Goal: Task Accomplishment & Management: Manage account settings

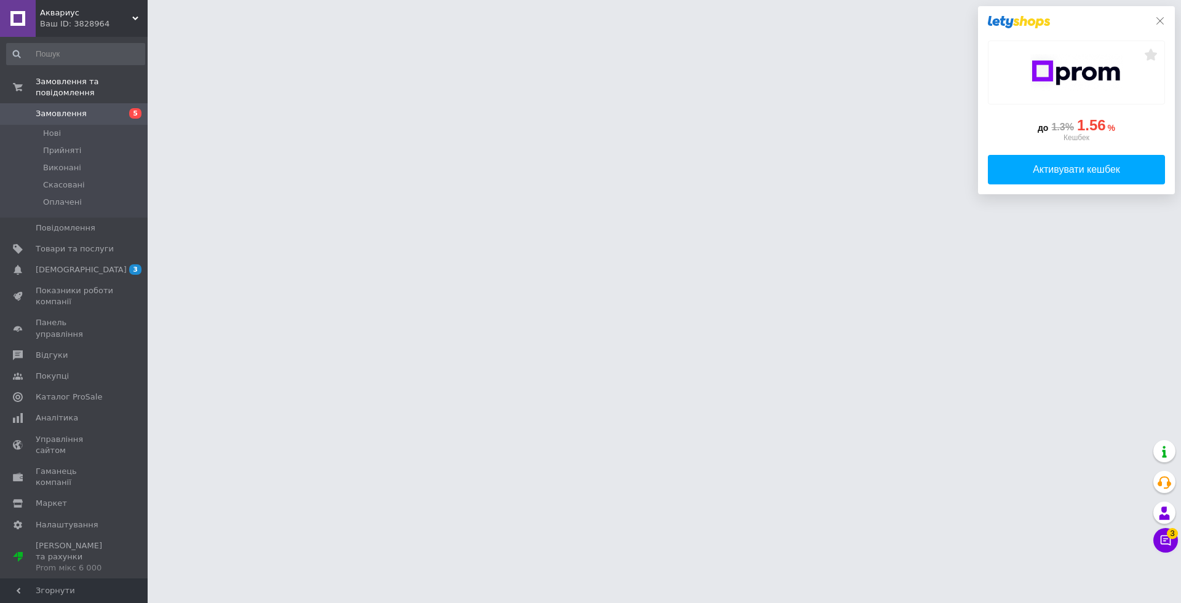
click at [1156, 17] on icon at bounding box center [1160, 21] width 10 height 10
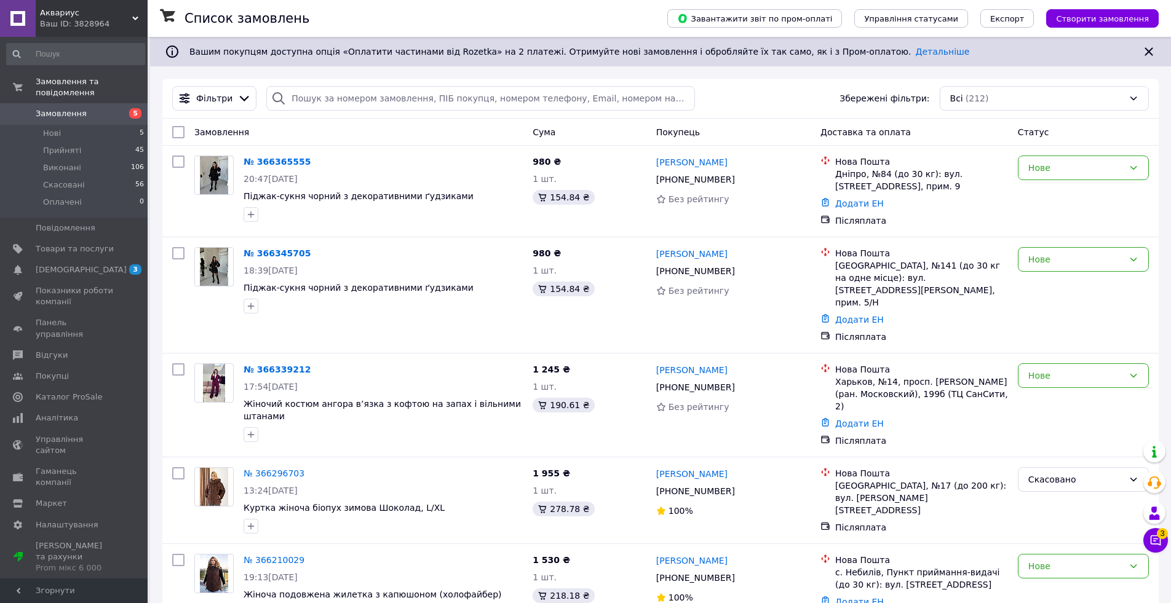
click at [643, 10] on div "Список замовлень" at bounding box center [414, 18] width 458 height 37
click at [485, 14] on div "Список замовлень" at bounding box center [414, 18] width 458 height 37
click at [1157, 542] on icon at bounding box center [1156, 540] width 12 height 12
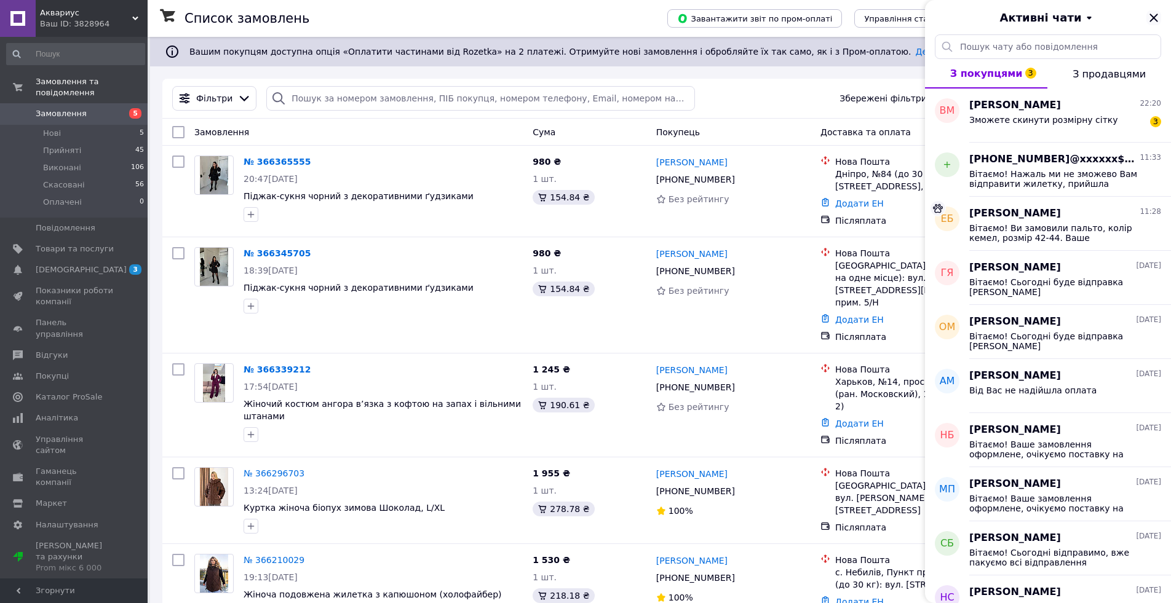
click at [1151, 22] on icon "Закрити" at bounding box center [1153, 17] width 15 height 15
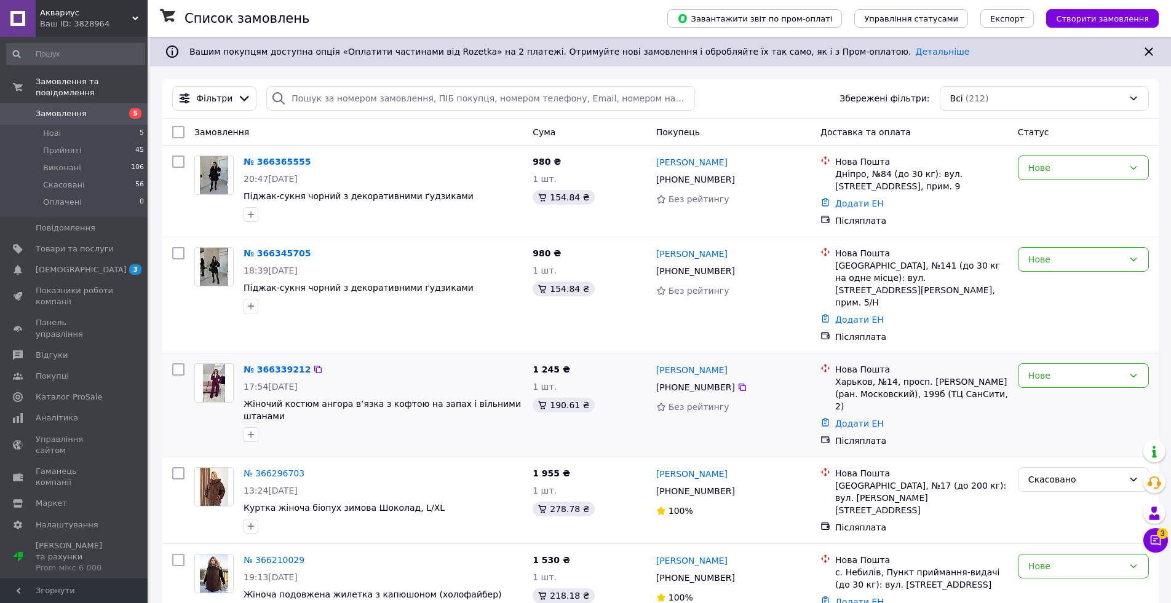
scroll to position [123, 0]
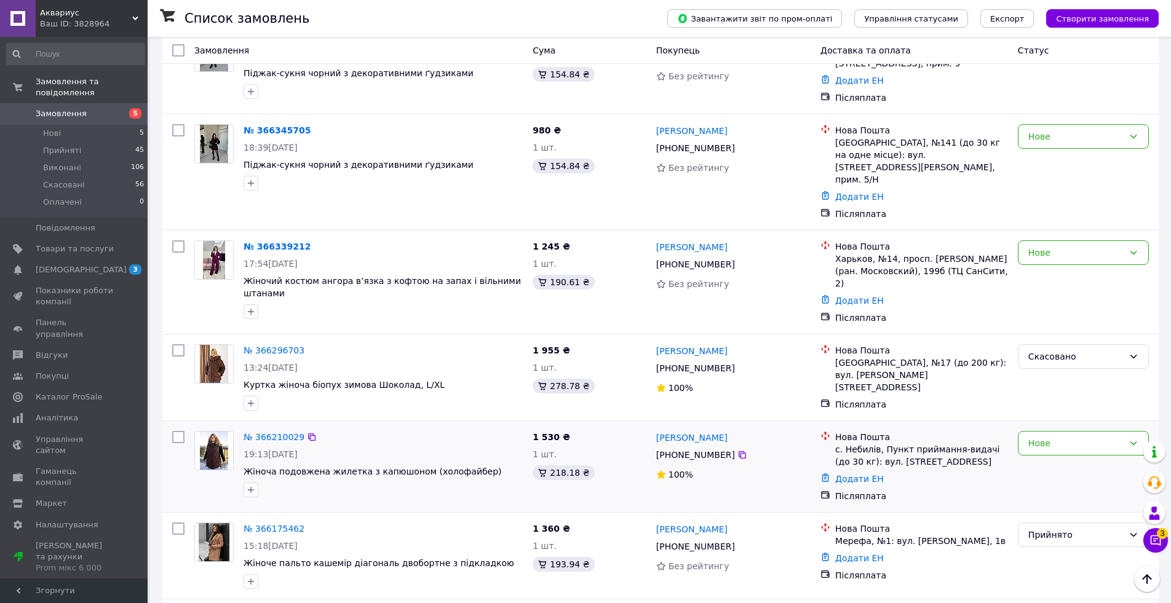
click at [481, 426] on div "№ 366210029 19:13, 11.10.2025 Жіноча подовжена жилетка з капюшоном (холофайбер)" at bounding box center [383, 464] width 289 height 76
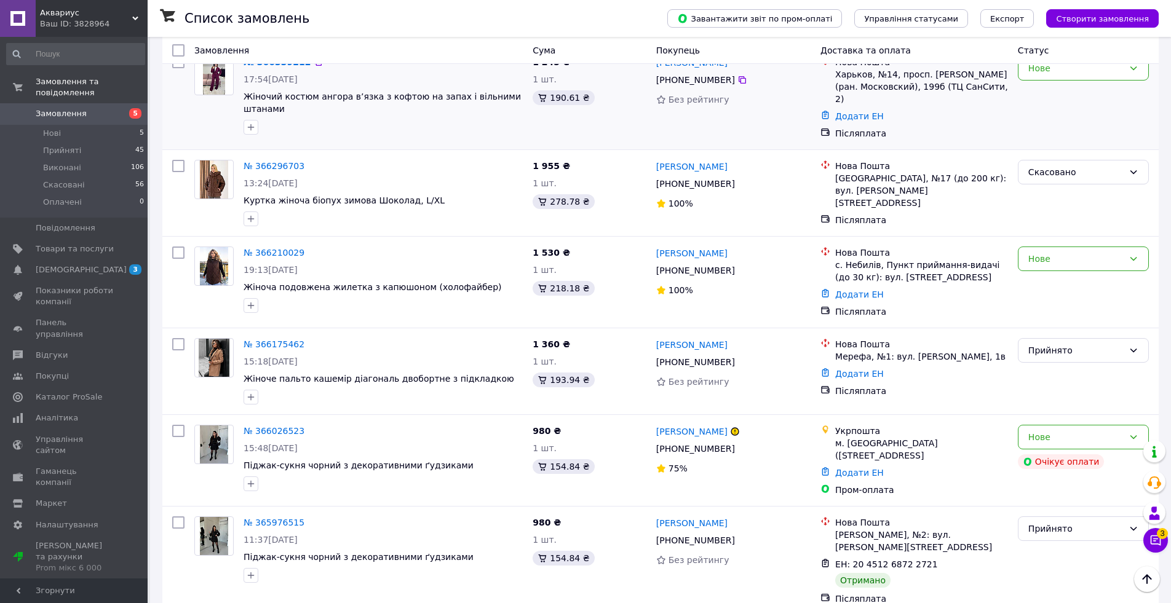
click at [592, 111] on div "№ 366339212 17:54, 12.10.2025 Жіночий костюм ангора в’язка з кофтою на запах і …" at bounding box center [660, 97] width 996 height 103
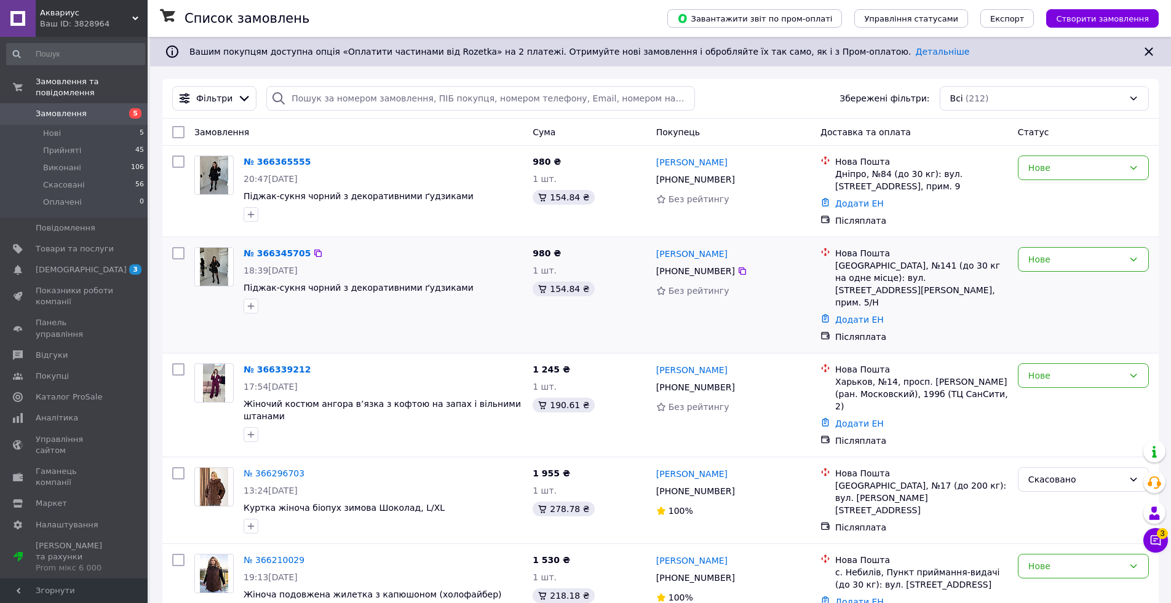
scroll to position [123, 0]
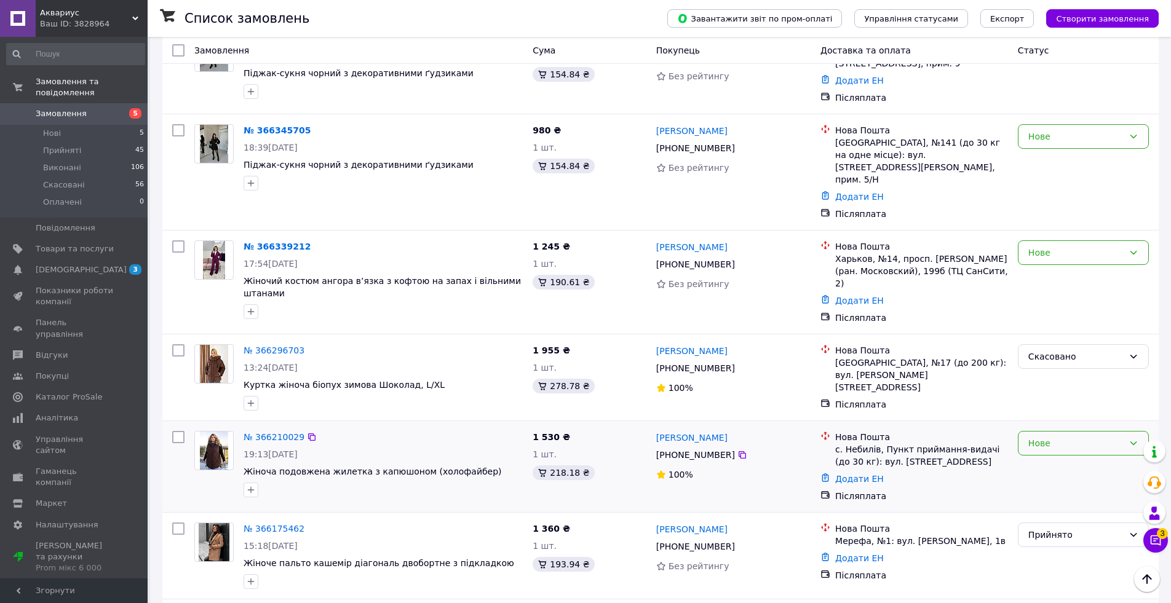
click at [1079, 431] on div "Нове" at bounding box center [1083, 443] width 131 height 25
click at [1058, 479] on li "Скасовано" at bounding box center [1083, 477] width 130 height 22
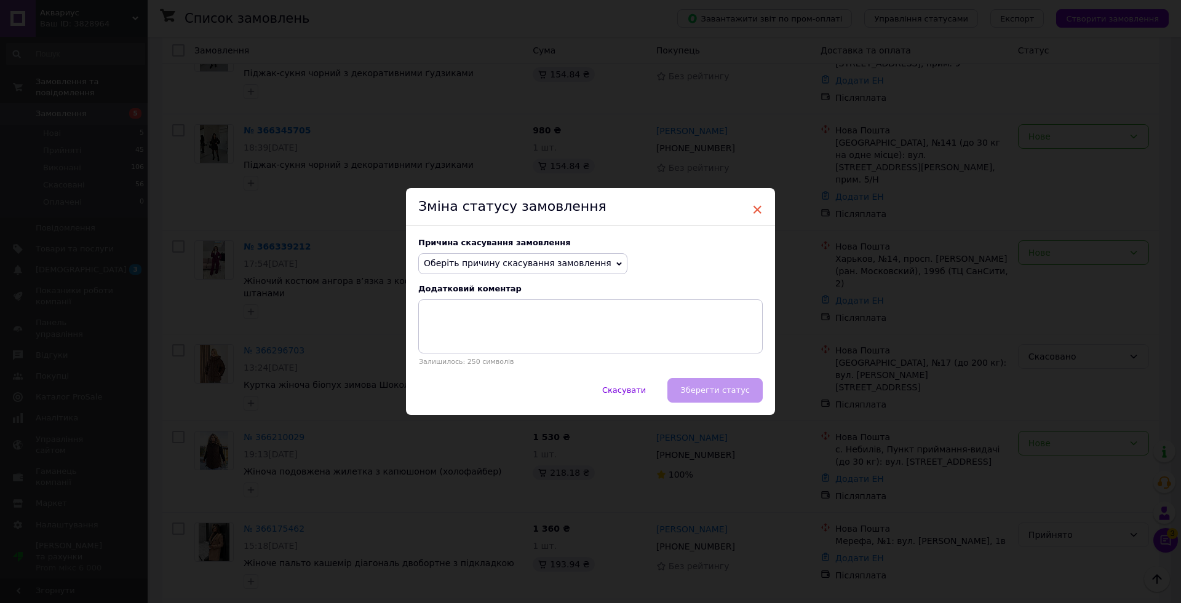
click at [757, 205] on span "×" at bounding box center [757, 209] width 11 height 21
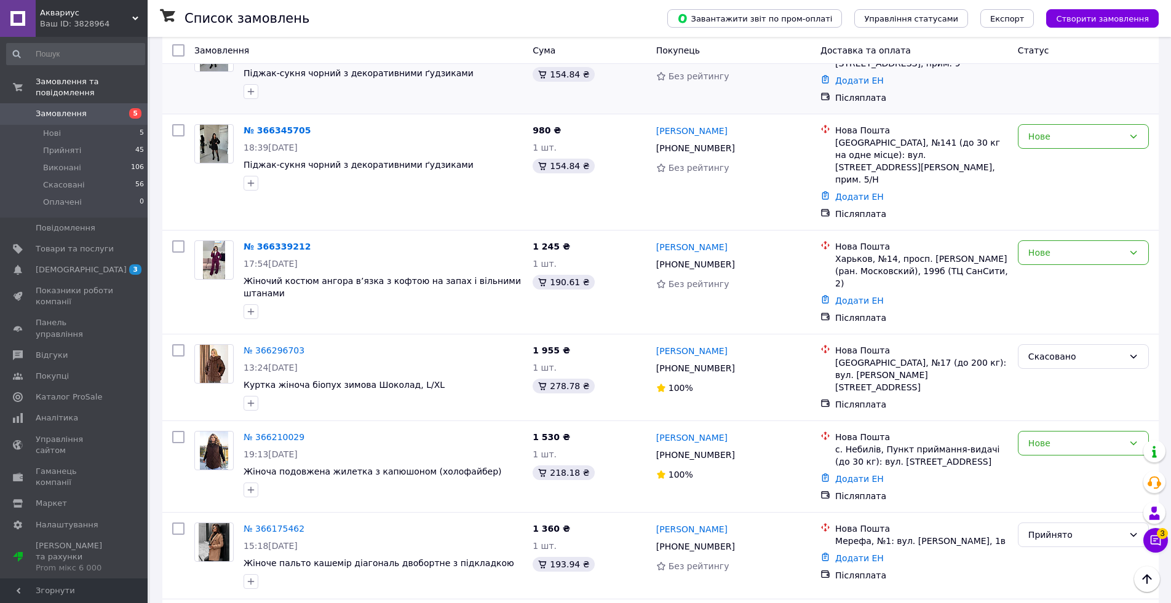
click at [1043, 81] on div "Нове" at bounding box center [1083, 68] width 141 height 81
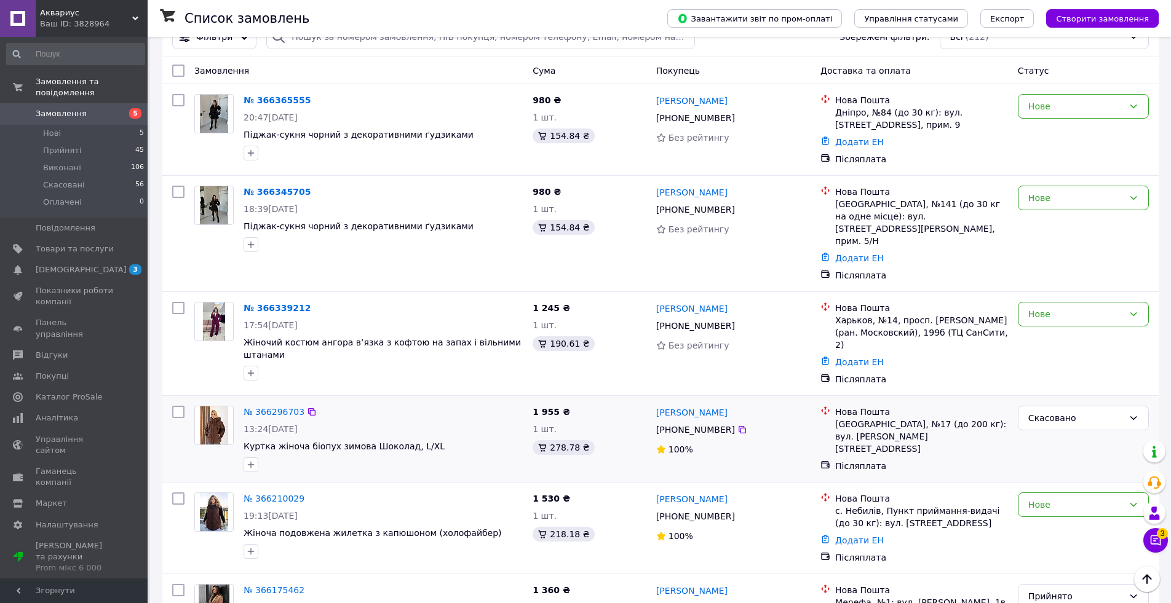
scroll to position [0, 0]
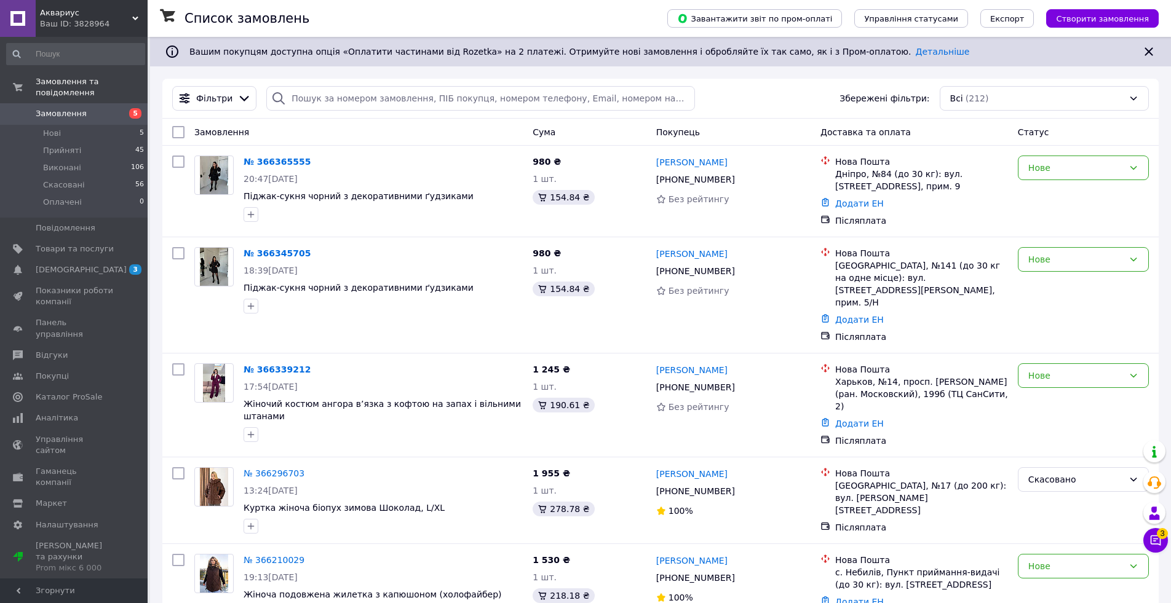
click at [730, 93] on div "Фільтри Збережені фільтри: Всі (212)" at bounding box center [660, 98] width 987 height 25
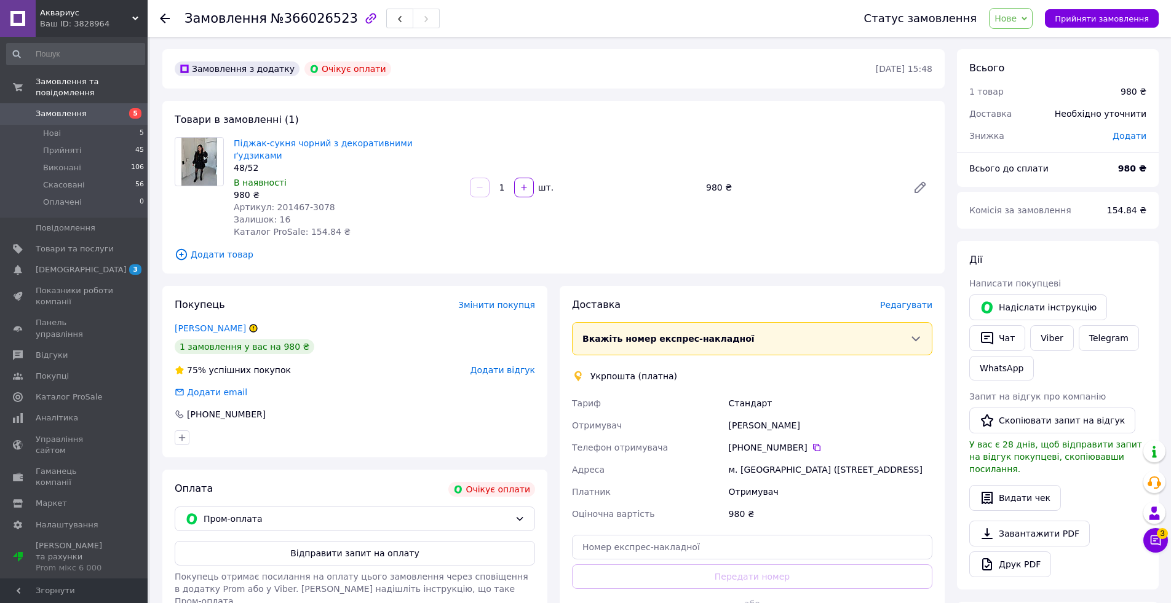
scroll to position [123, 0]
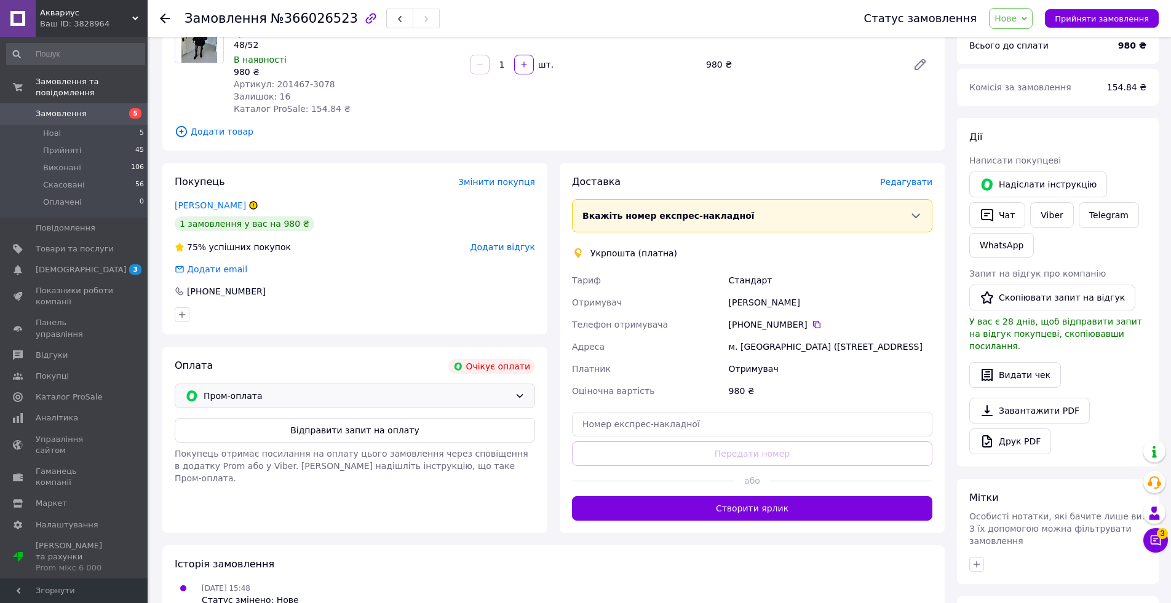
click at [342, 389] on span "Пром-оплата" at bounding box center [357, 396] width 306 height 14
click at [1033, 14] on span "Нове" at bounding box center [1011, 18] width 44 height 21
click at [1030, 44] on li "Прийнято" at bounding box center [1018, 43] width 57 height 18
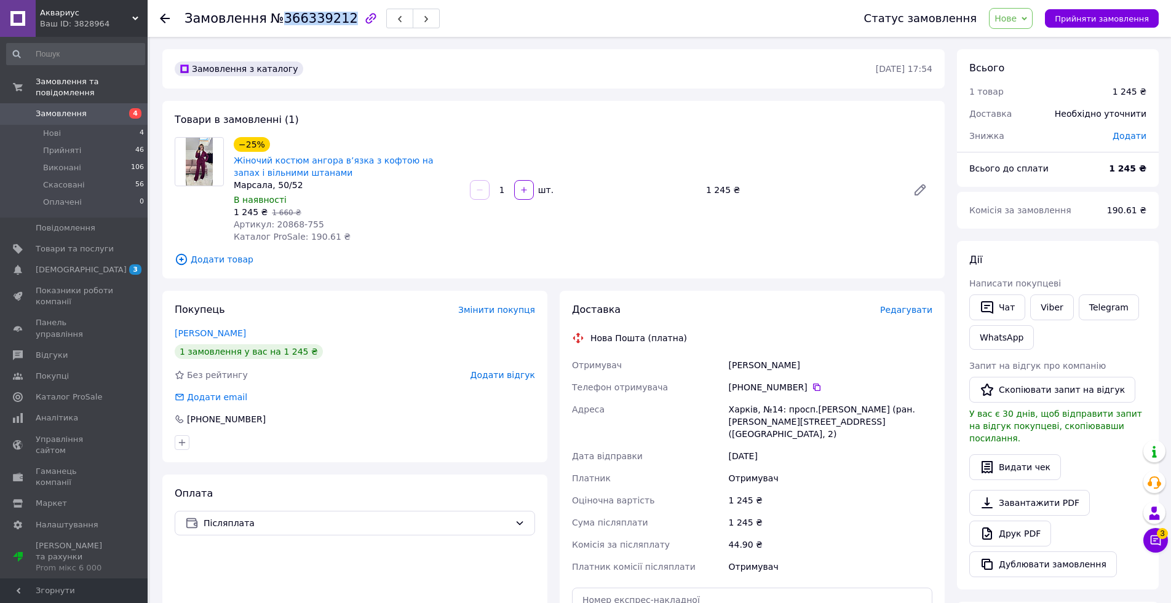
drag, startPoint x: 276, startPoint y: 17, endPoint x: 336, endPoint y: 19, distance: 60.3
click at [336, 19] on span "№366339212" at bounding box center [314, 18] width 87 height 15
copy span "366339212"
drag, startPoint x: 795, startPoint y: 364, endPoint x: 731, endPoint y: 370, distance: 64.3
click at [729, 370] on div "Жукова Ганна" at bounding box center [830, 365] width 208 height 22
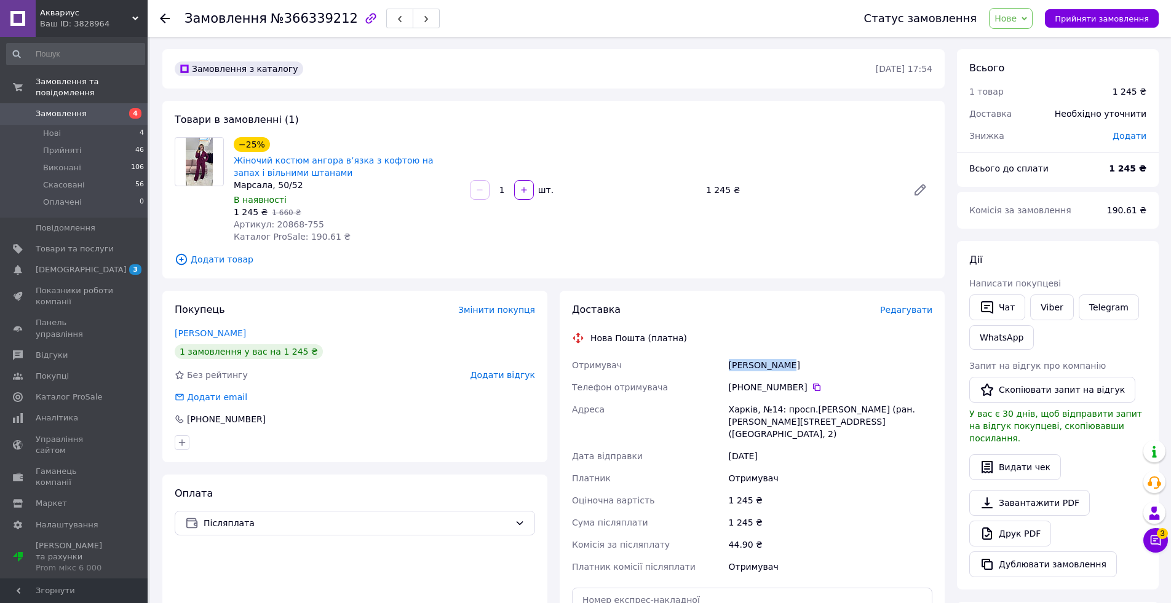
copy div "Жукова Ганна"
click at [1017, 18] on span "Нове" at bounding box center [1006, 19] width 22 height 10
click at [1029, 43] on li "Прийнято" at bounding box center [1018, 43] width 57 height 18
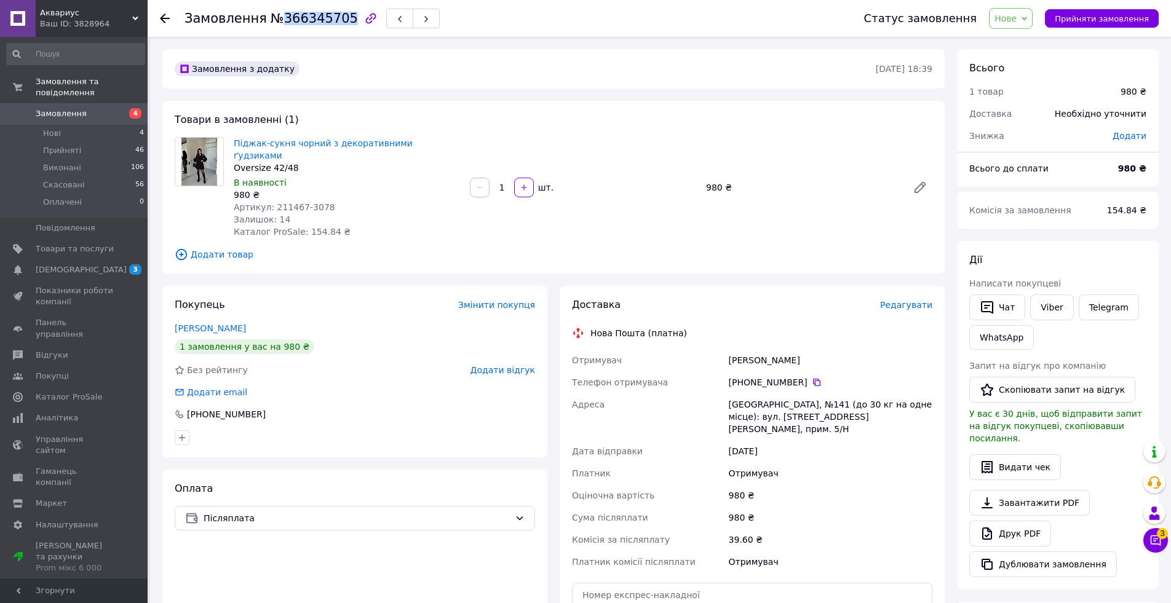
drag, startPoint x: 276, startPoint y: 18, endPoint x: 335, endPoint y: 15, distance: 59.2
click at [335, 15] on span "№366345705" at bounding box center [314, 18] width 87 height 15
copy span "366345705"
drag, startPoint x: 806, startPoint y: 344, endPoint x: 728, endPoint y: 348, distance: 78.8
click at [728, 349] on div "Магац Виктория" at bounding box center [830, 360] width 208 height 22
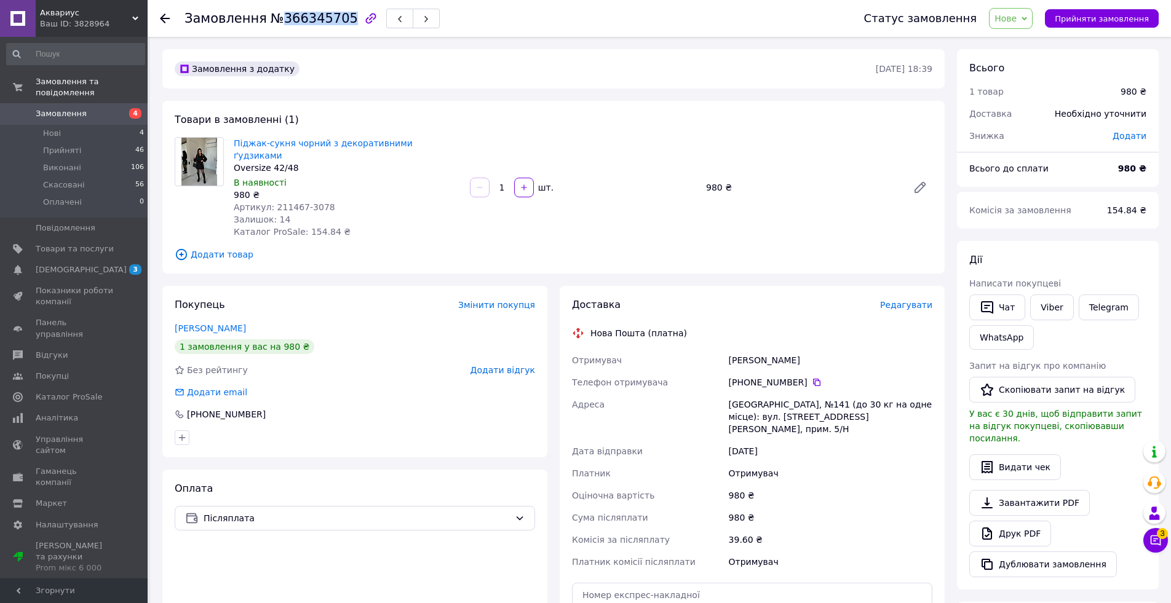
copy div "Магац Виктория"
click at [1161, 540] on icon at bounding box center [1156, 541] width 10 height 10
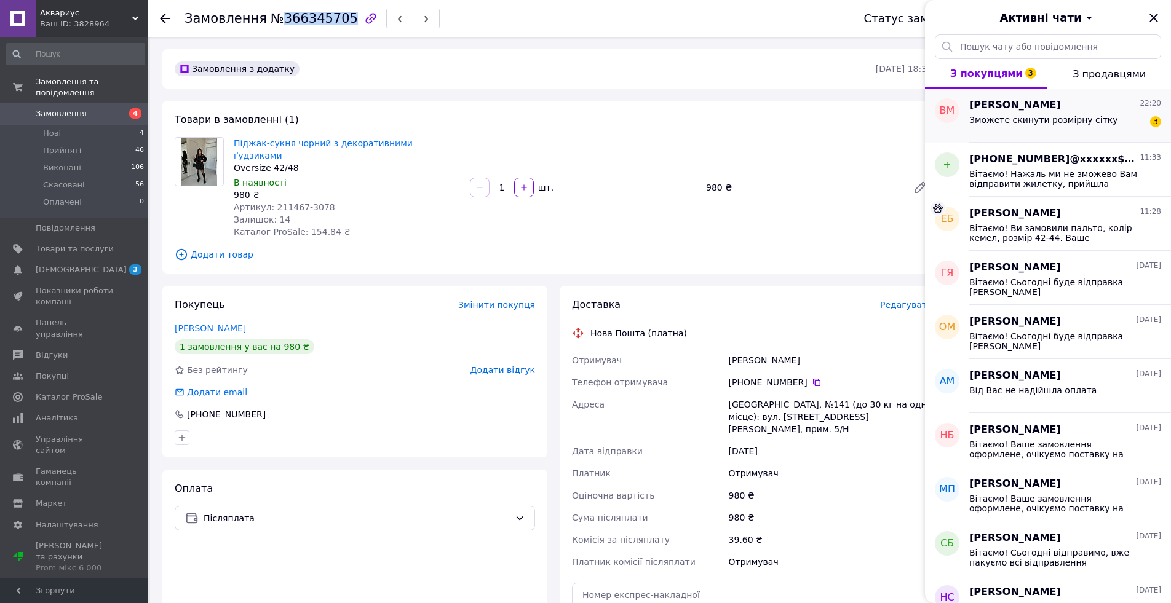
click at [1063, 121] on span "Зможете скинути розмірну сітку" at bounding box center [1043, 120] width 149 height 10
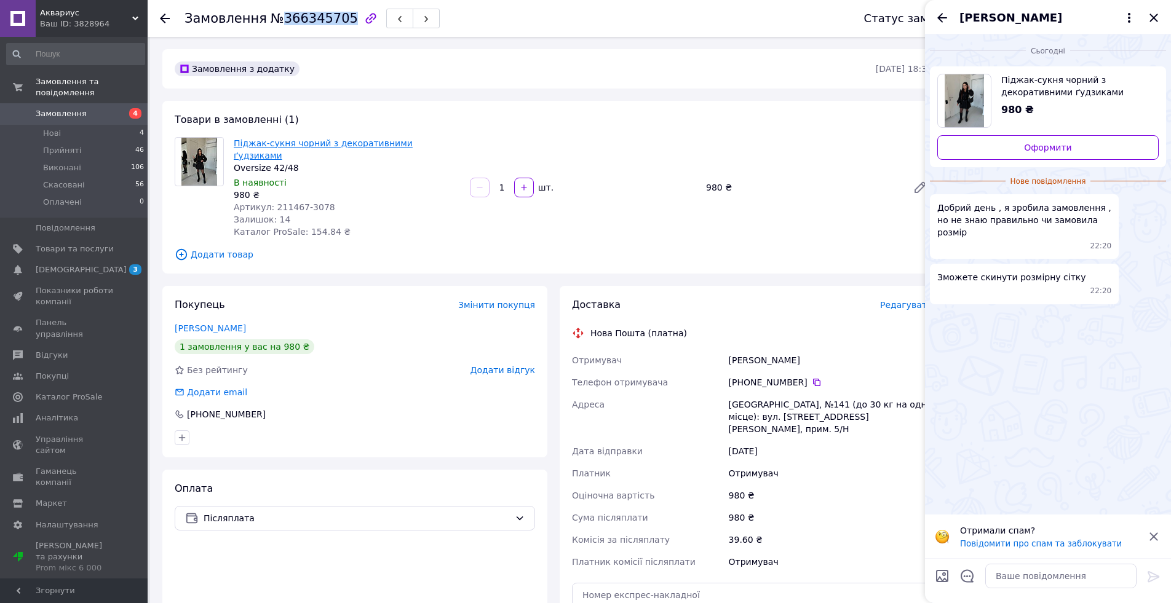
click at [320, 145] on link "Піджак-сукня чорний з декоративними ґудзиками" at bounding box center [323, 149] width 179 height 22
click at [1019, 579] on textarea at bounding box center [1060, 576] width 151 height 25
type textarea "D"
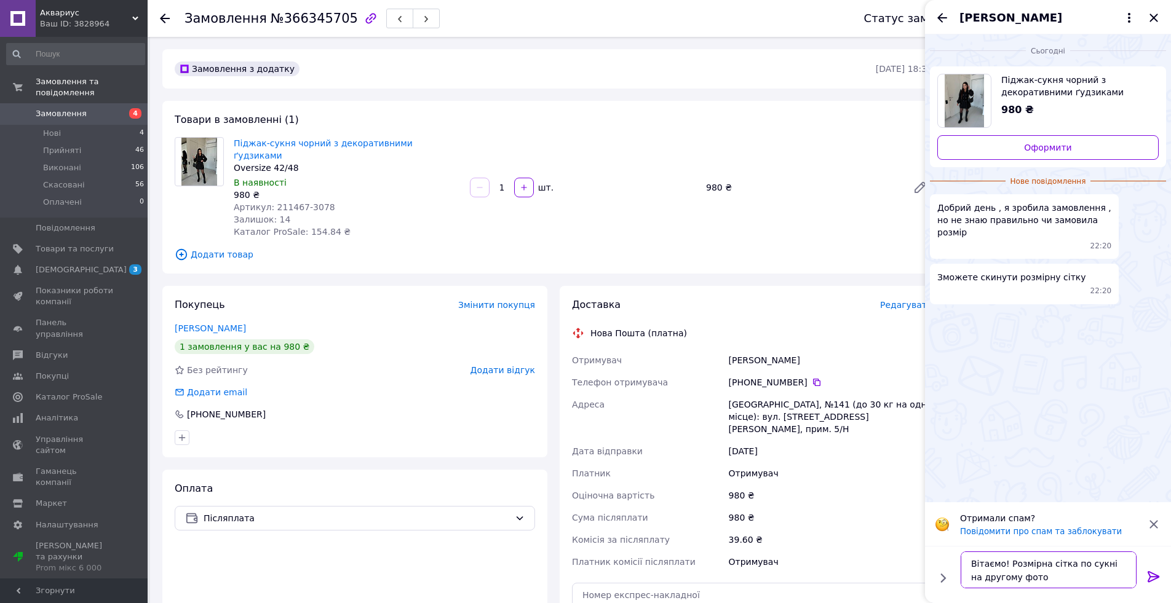
type textarea "Вітаємо! Розмірна сітка по сукні на другому фото"
click at [1150, 579] on icon at bounding box center [1154, 576] width 12 height 11
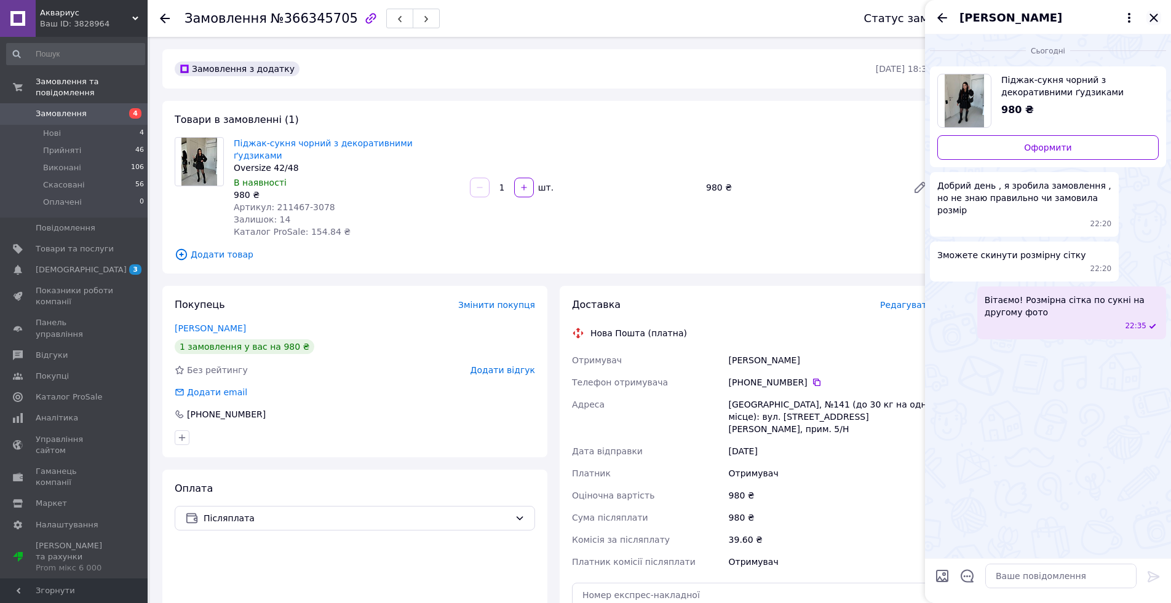
click at [1155, 15] on icon "Закрити" at bounding box center [1153, 17] width 15 height 15
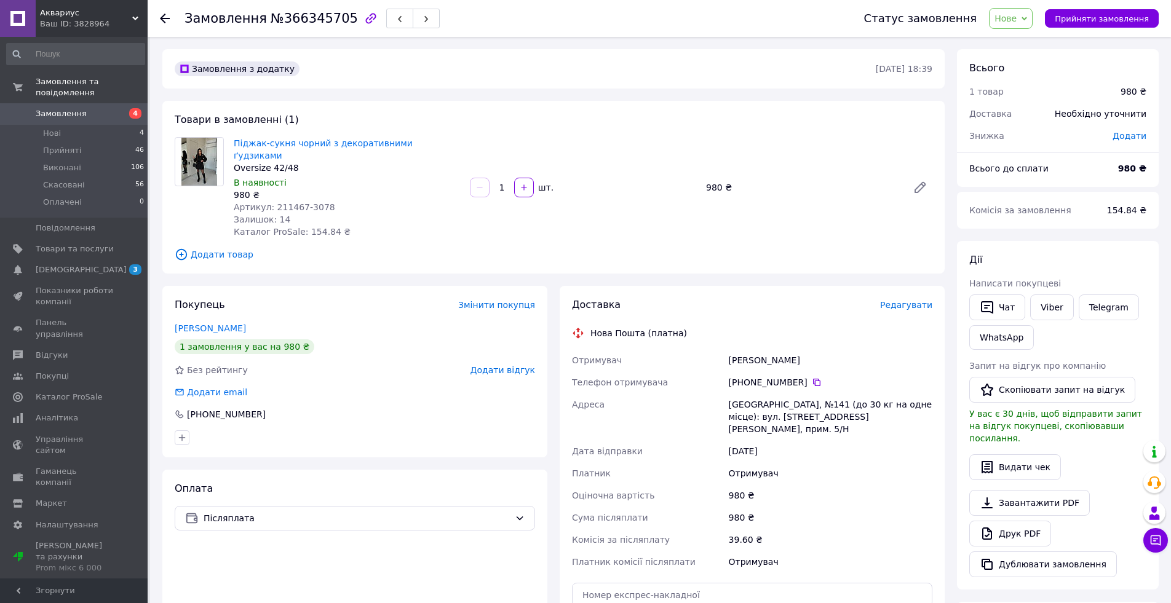
click at [1029, 25] on span "Нове" at bounding box center [1011, 18] width 44 height 21
click at [1031, 41] on li "Прийнято" at bounding box center [1018, 43] width 57 height 18
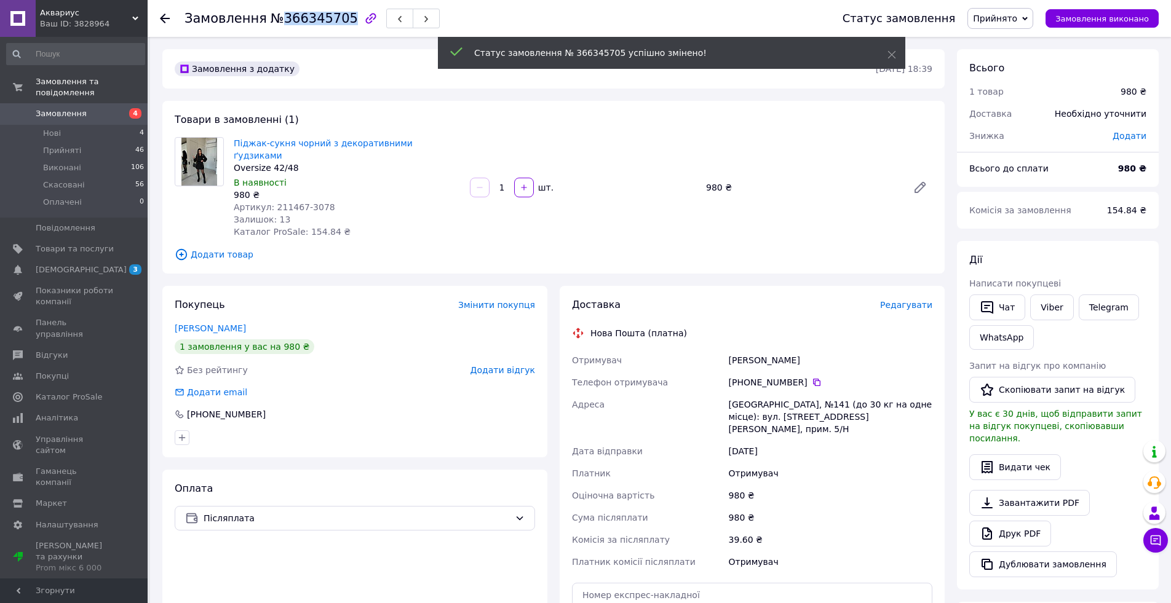
drag, startPoint x: 274, startPoint y: 17, endPoint x: 335, endPoint y: 20, distance: 61.6
click at [335, 20] on span "№366345705" at bounding box center [314, 18] width 87 height 15
copy span "366345705"
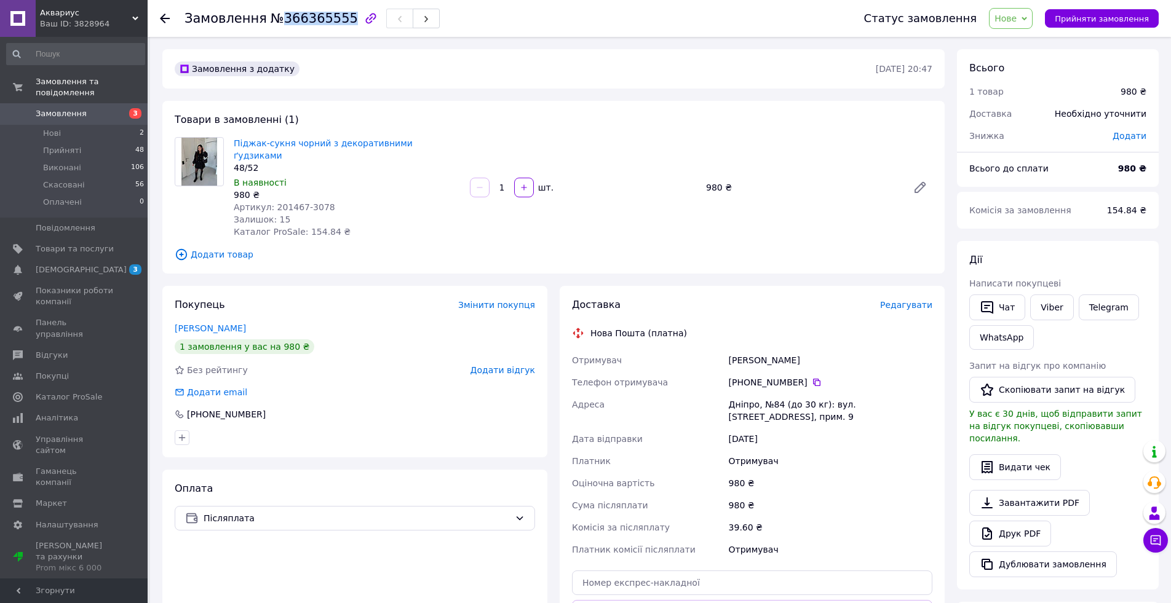
drag, startPoint x: 273, startPoint y: 17, endPoint x: 335, endPoint y: 15, distance: 62.1
click at [335, 15] on span "№366365555" at bounding box center [314, 18] width 87 height 15
copy span "366365555"
drag, startPoint x: 785, startPoint y: 346, endPoint x: 729, endPoint y: 346, distance: 56.0
click at [729, 349] on div "[PERSON_NAME]" at bounding box center [830, 360] width 208 height 22
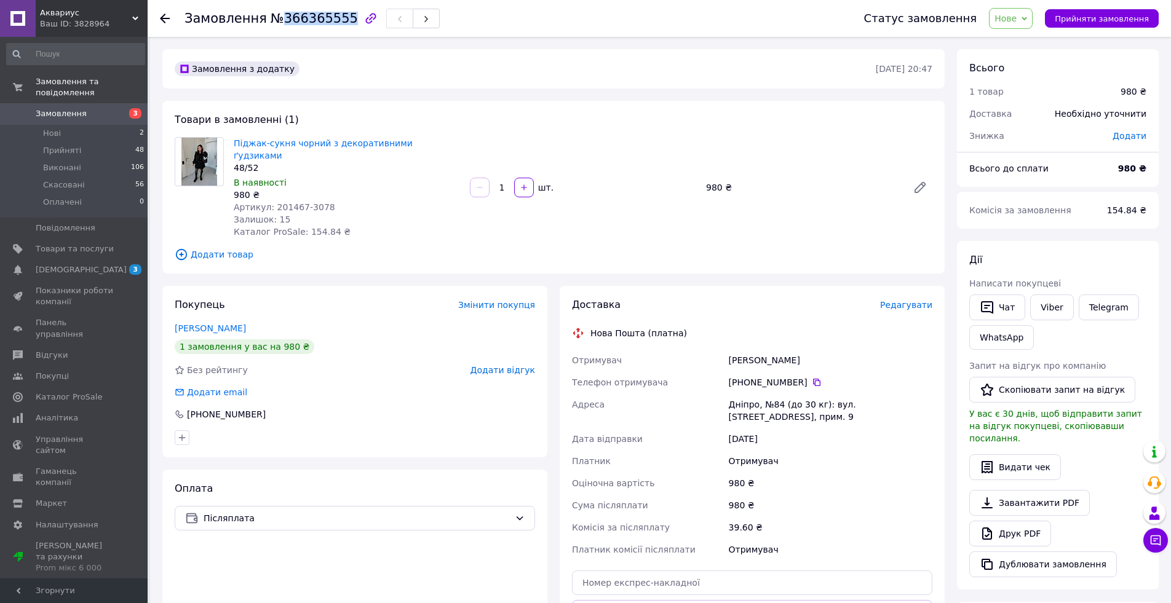
copy div "[PERSON_NAME]"
click at [1017, 20] on span "Нове" at bounding box center [1006, 19] width 22 height 10
click at [1032, 43] on li "Прийнято" at bounding box center [1018, 43] width 57 height 18
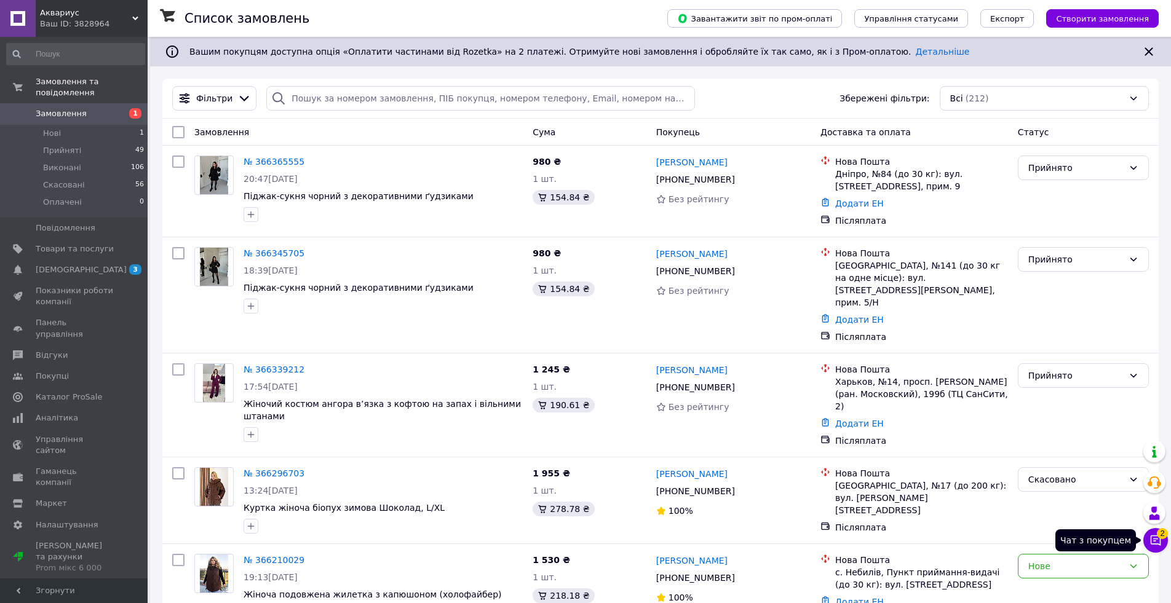
click at [1154, 541] on icon at bounding box center [1156, 541] width 10 height 10
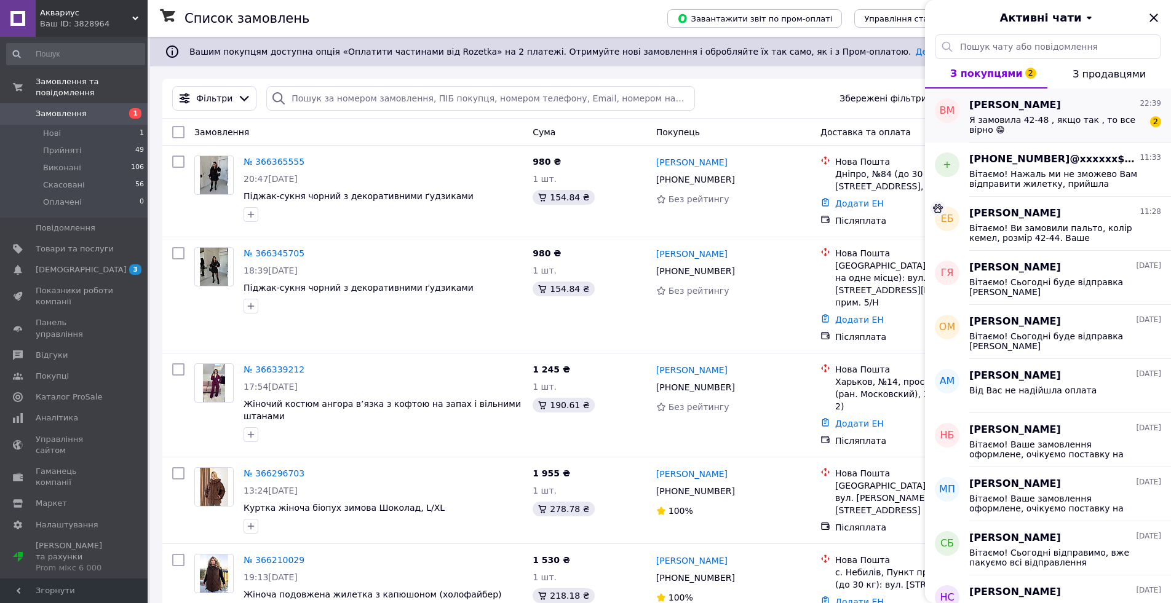
click at [1041, 124] on span "Я замовила 42-48 , якщо так , то все вірно 😁" at bounding box center [1056, 125] width 175 height 20
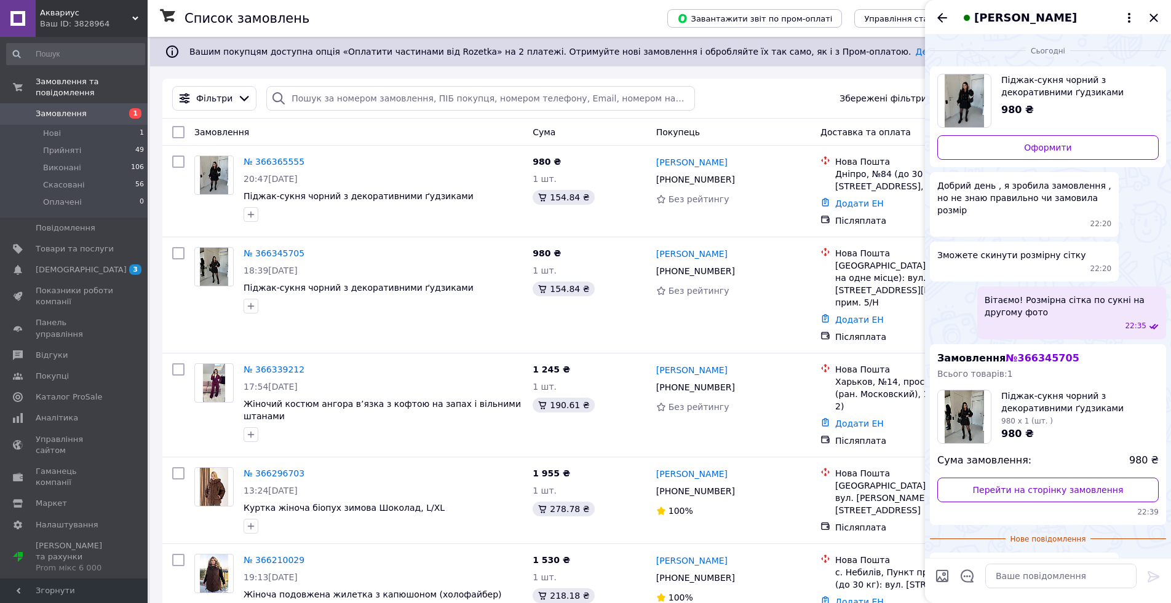
scroll to position [26, 0]
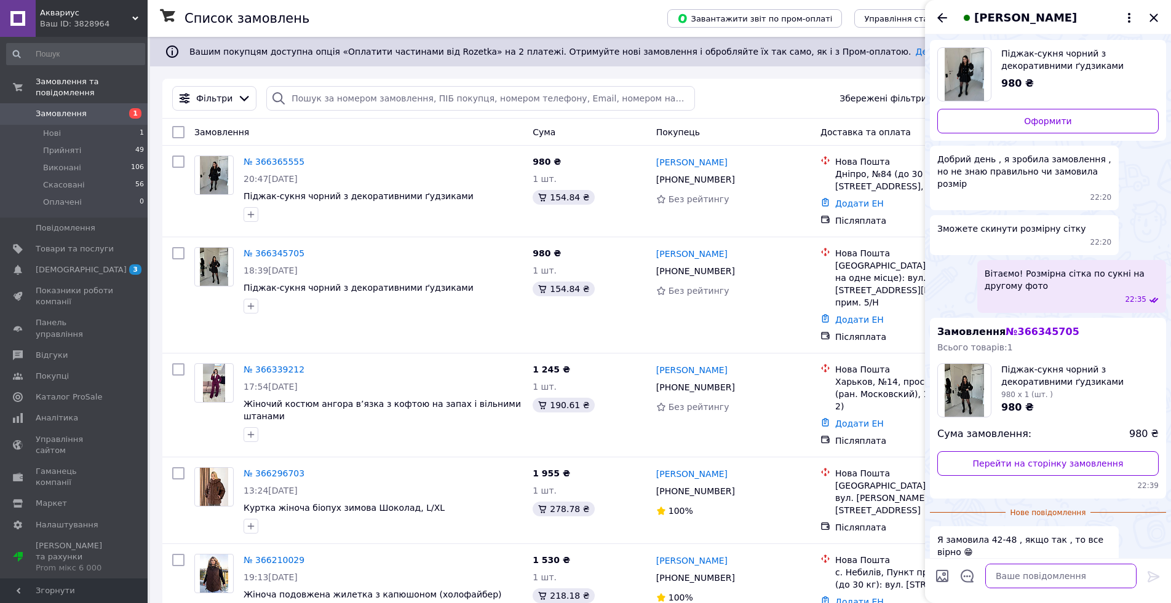
click at [1028, 580] on textarea at bounding box center [1060, 576] width 151 height 25
type textarea "Добре, Ваше замовленя оформлене"
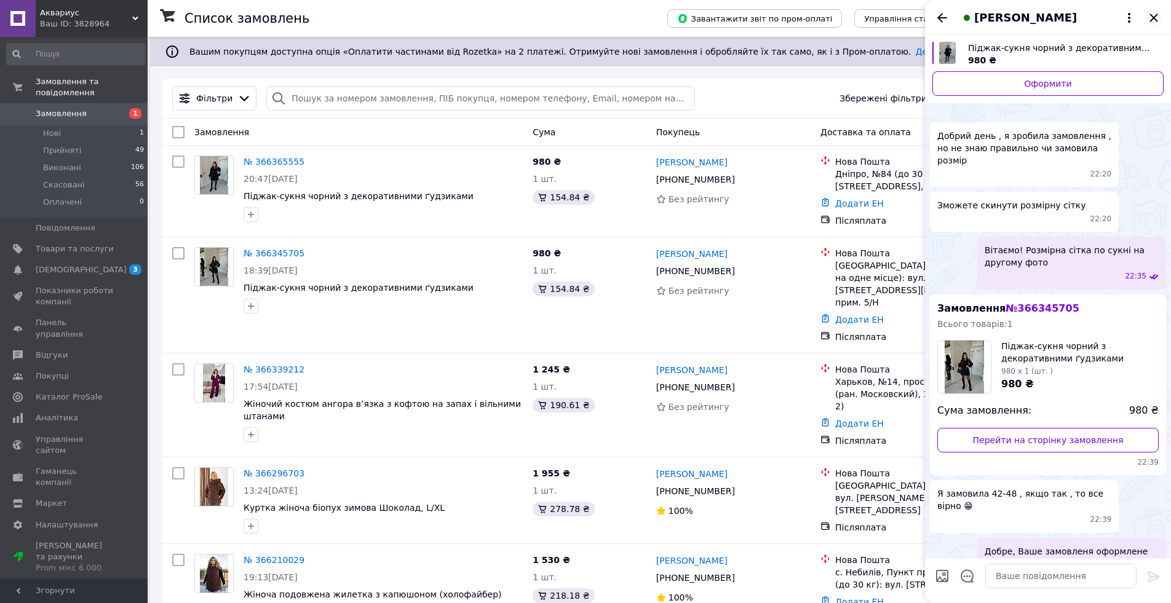
click at [1157, 20] on icon "Закрити" at bounding box center [1154, 18] width 8 height 8
